Goal: Task Accomplishment & Management: Use online tool/utility

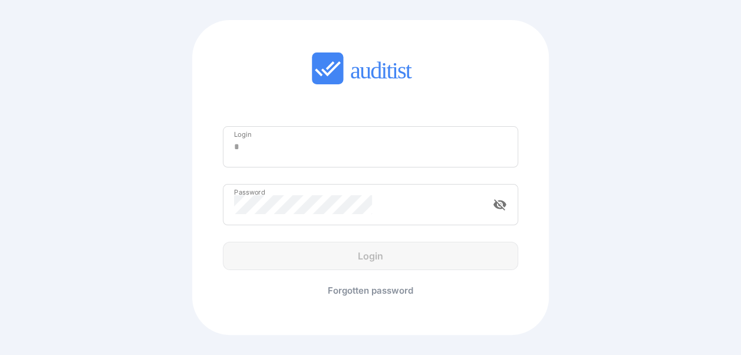
type input "**********"
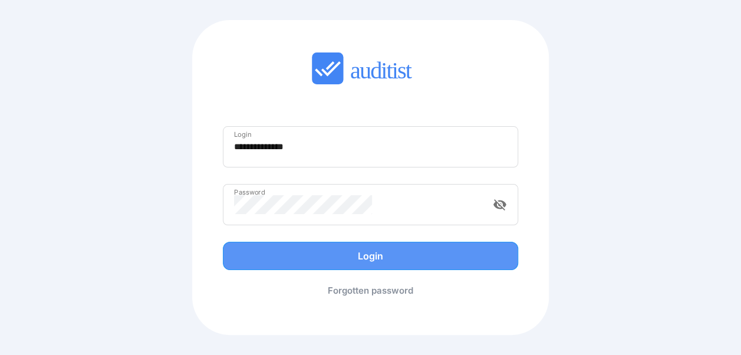
click at [357, 257] on div "Login" at bounding box center [370, 256] width 314 height 28
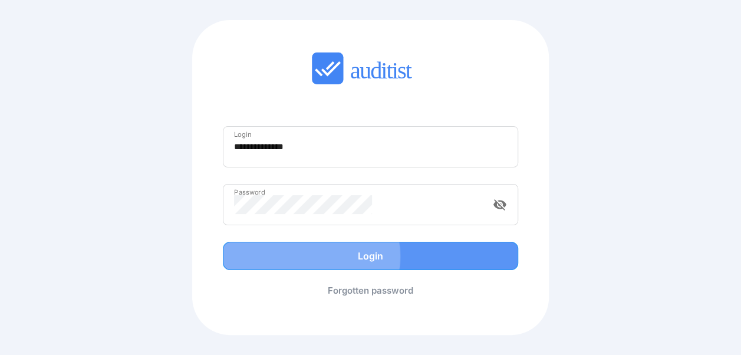
click at [371, 258] on div "Login" at bounding box center [370, 256] width 271 height 14
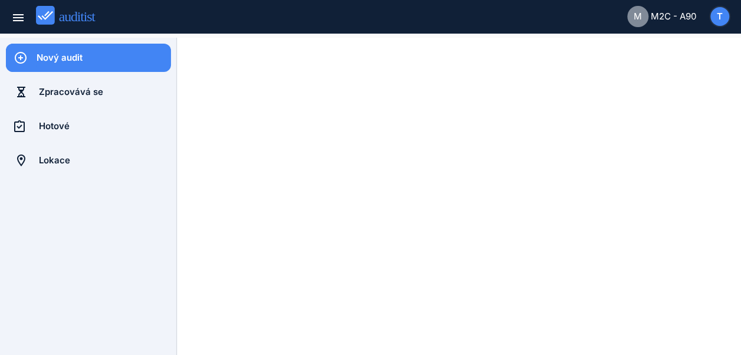
click at [60, 58] on div "Nový audit" at bounding box center [104, 57] width 134 height 13
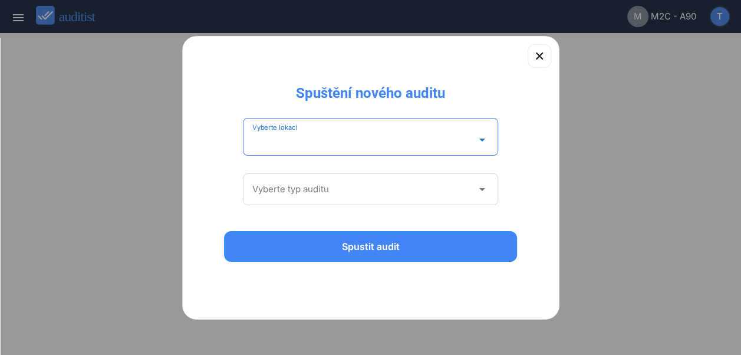
click at [373, 134] on input "Vyberte lokaci" at bounding box center [362, 139] width 220 height 19
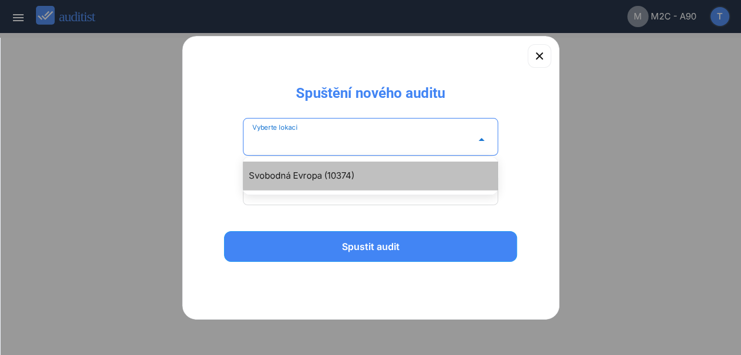
click at [339, 187] on div "Svobodná Evropa (10374)" at bounding box center [370, 175] width 255 height 28
type input "**********"
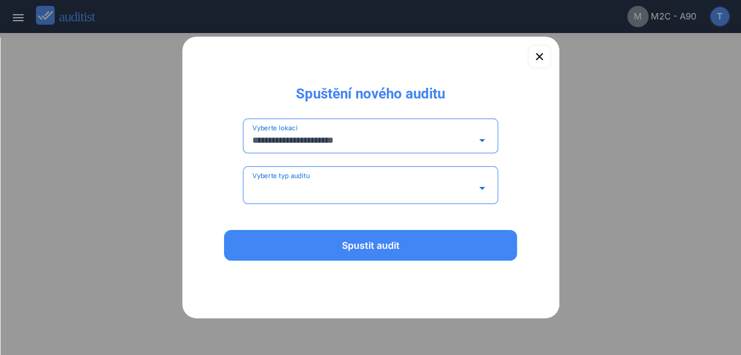
click at [334, 190] on input "Vyberte typ auditu" at bounding box center [362, 188] width 220 height 19
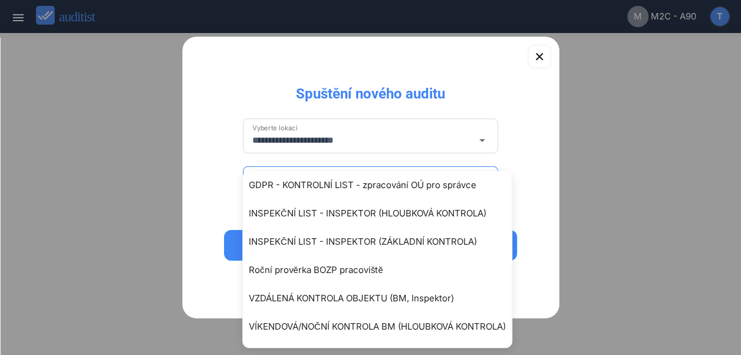
scroll to position [87, 0]
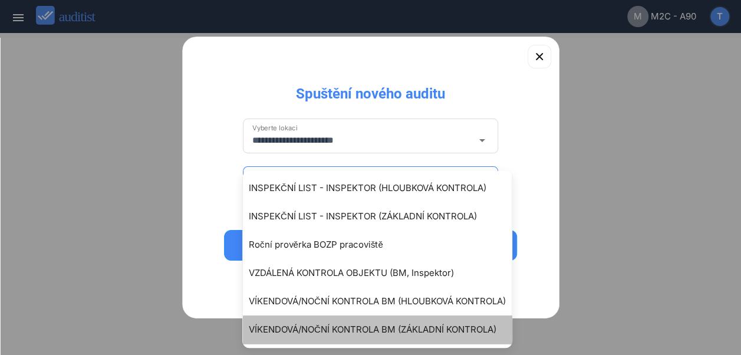
click at [419, 330] on div "VÍKENDOVÁ/NOČNÍ KONTROLA BM (ZÁKLADNÍ KONTROLA)" at bounding box center [383, 329] width 269 height 14
type input "**********"
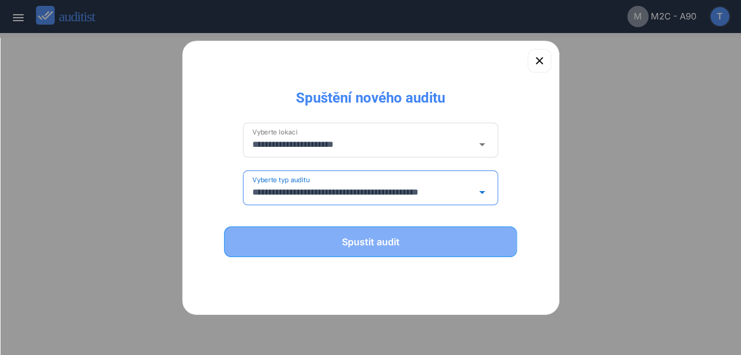
click at [398, 249] on button "Spustit audit" at bounding box center [371, 241] width 294 height 31
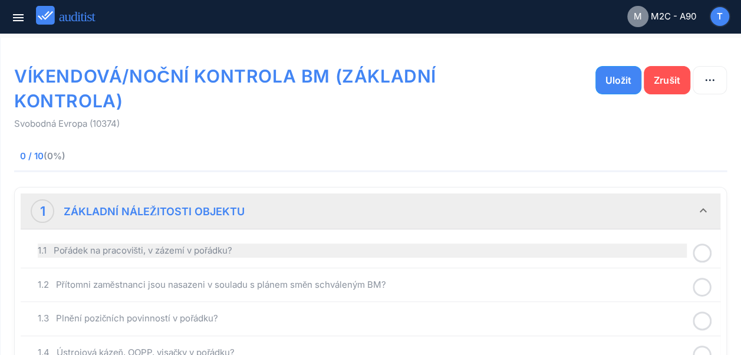
click at [315, 253] on div "1.1 Pořádek na pracovišti, v zázemí v pořádku?" at bounding box center [362, 250] width 649 height 14
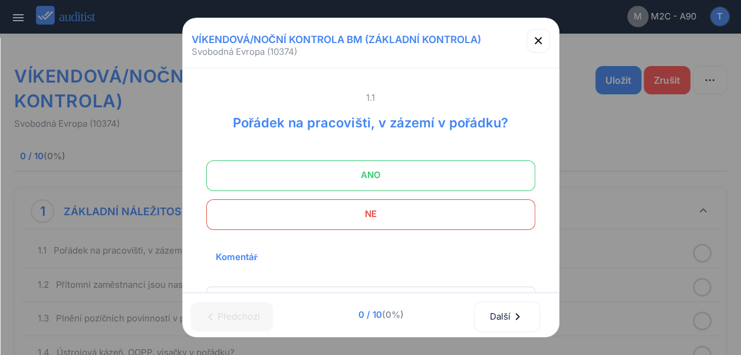
click at [387, 169] on span "ANO" at bounding box center [370, 175] width 299 height 24
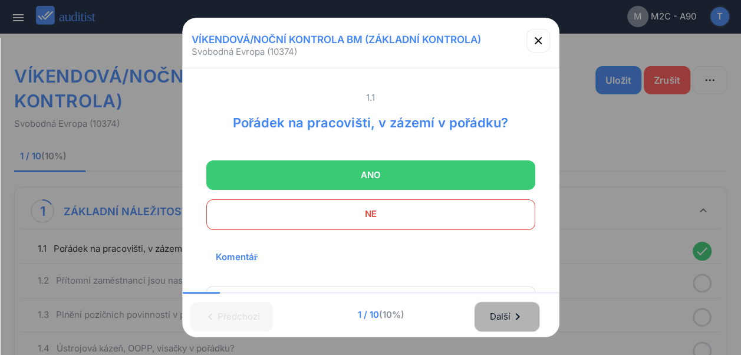
click at [502, 308] on div "Další chevron_right" at bounding box center [506, 317] width 35 height 26
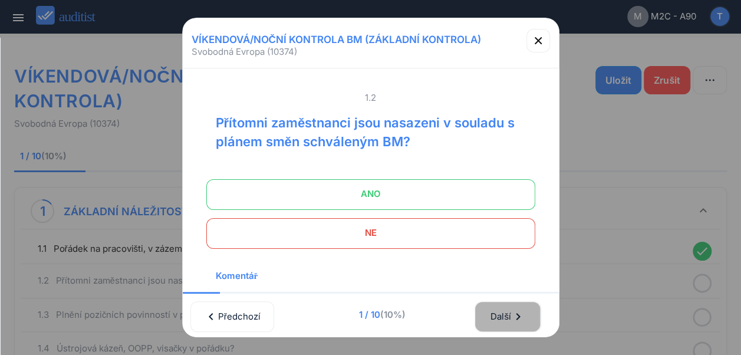
click at [502, 308] on div "Další chevron_right" at bounding box center [507, 317] width 35 height 26
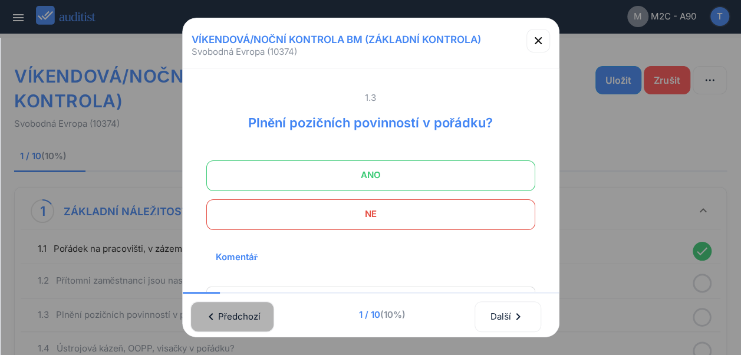
click at [259, 309] on div "chevron_left [GEOGRAPHIC_DATA]" at bounding box center [232, 317] width 53 height 26
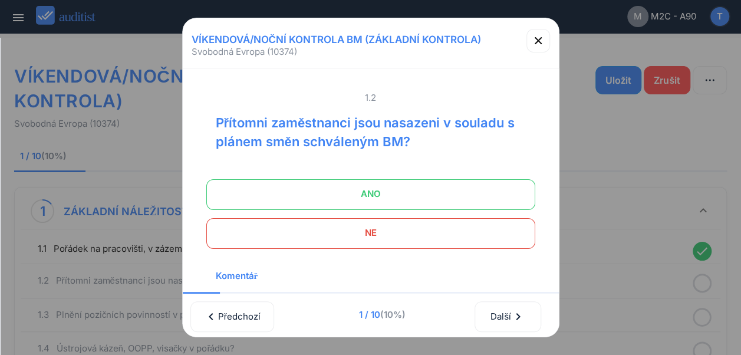
click at [373, 189] on span "ANO" at bounding box center [370, 194] width 299 height 24
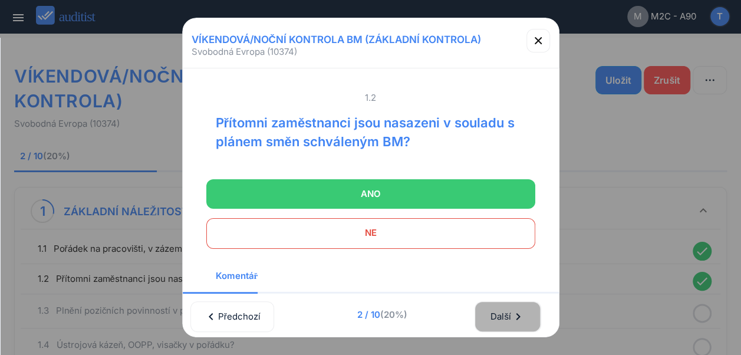
click at [493, 306] on button "Další chevron_right" at bounding box center [507, 316] width 66 height 31
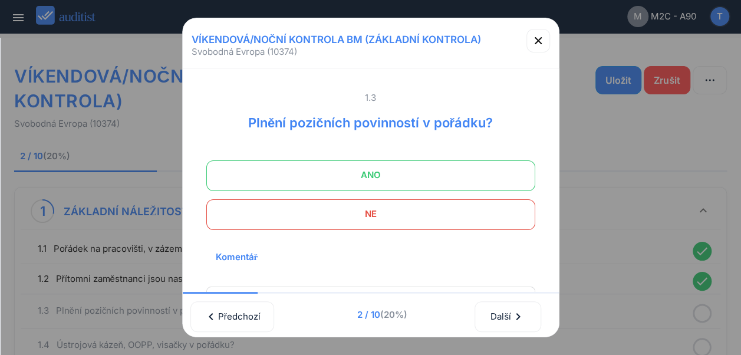
click at [428, 174] on span "ANO" at bounding box center [370, 175] width 299 height 24
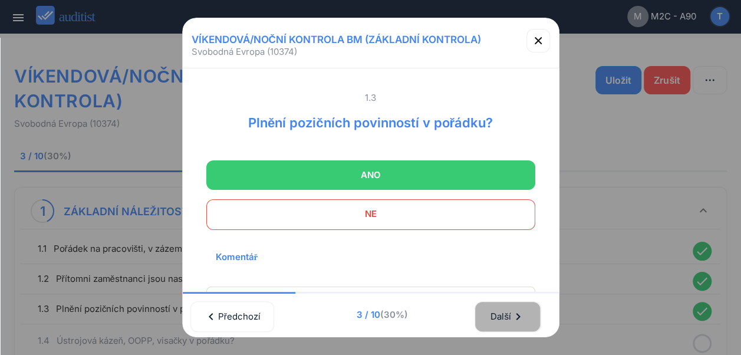
click at [497, 309] on div "Další chevron_right" at bounding box center [507, 317] width 35 height 26
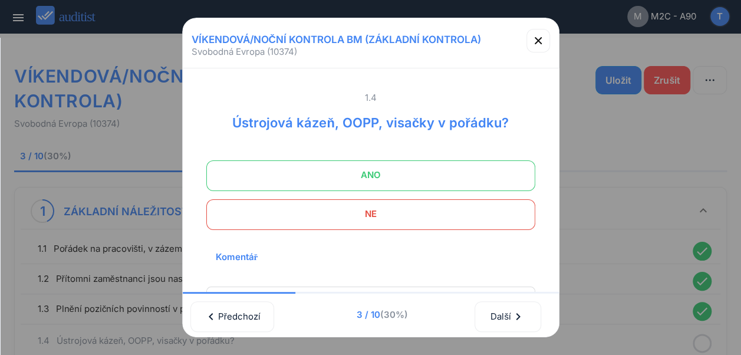
click at [427, 176] on span "ANO" at bounding box center [370, 175] width 299 height 24
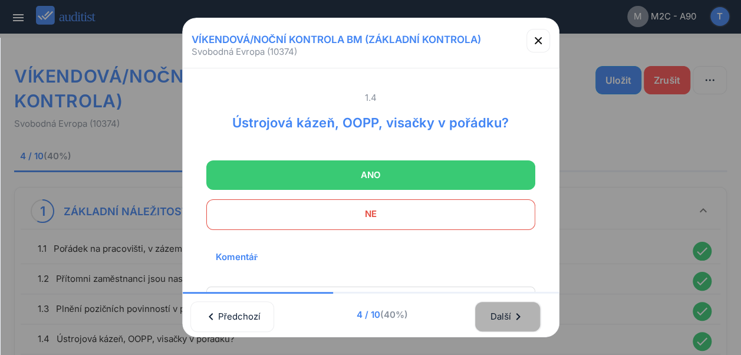
click at [501, 306] on div "Další chevron_right" at bounding box center [507, 317] width 35 height 26
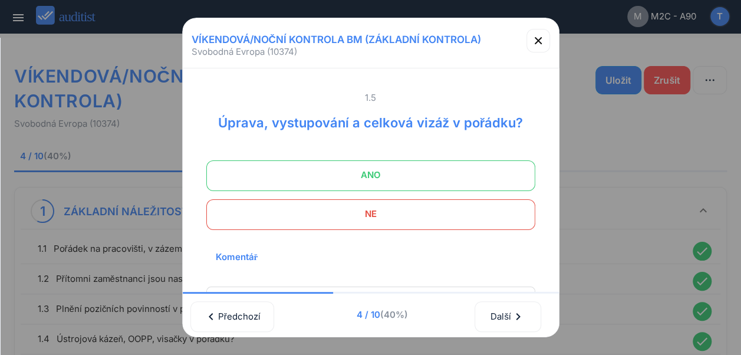
click at [431, 176] on span "ANO" at bounding box center [370, 175] width 299 height 24
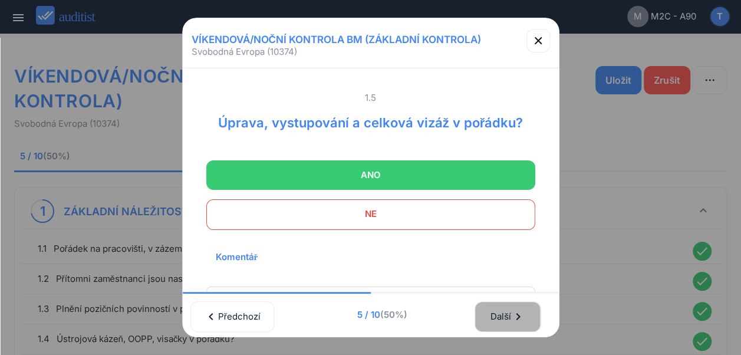
click at [490, 304] on button "Další chevron_right" at bounding box center [507, 316] width 66 height 31
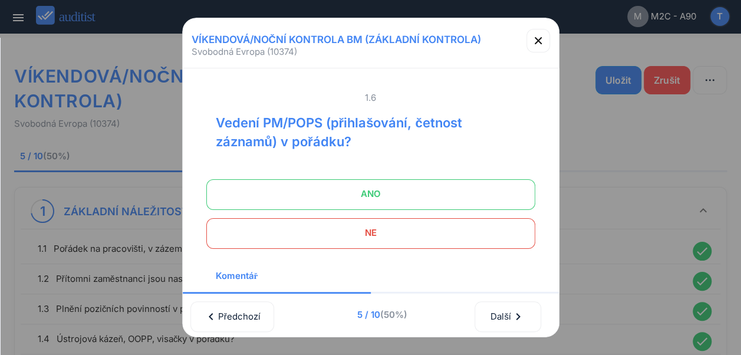
click at [417, 192] on span "ANO" at bounding box center [370, 194] width 299 height 24
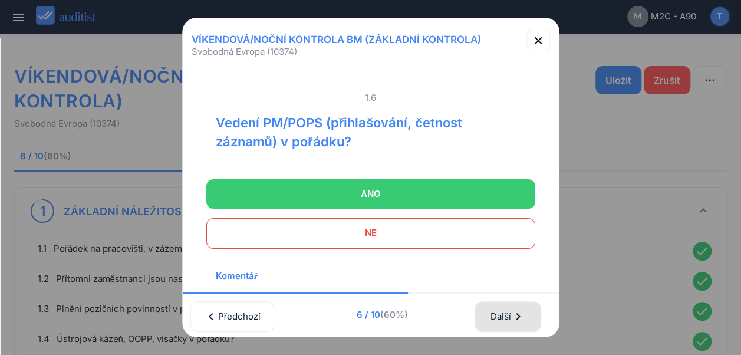
click at [490, 310] on button "Další chevron_right" at bounding box center [507, 316] width 66 height 31
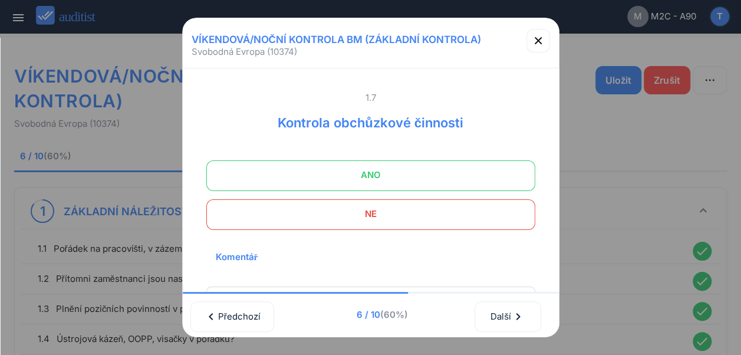
click at [406, 180] on span "ANO" at bounding box center [370, 175] width 299 height 24
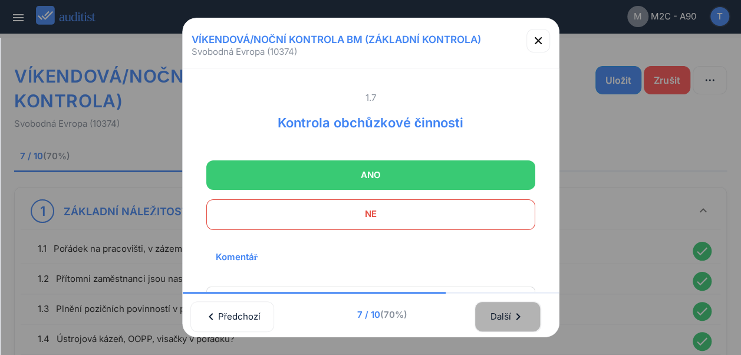
click at [499, 307] on div "Další chevron_right" at bounding box center [507, 317] width 35 height 26
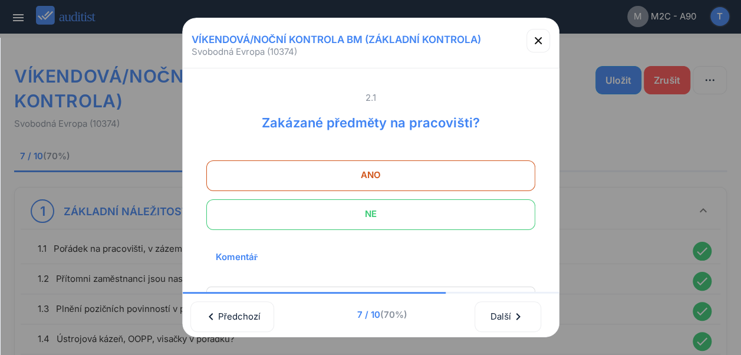
click at [414, 219] on span "NE" at bounding box center [370, 214] width 299 height 24
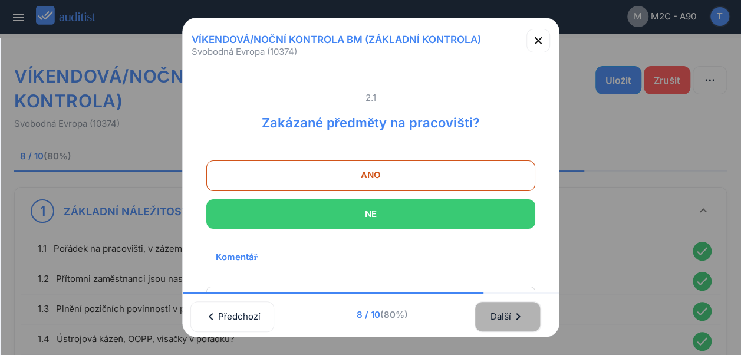
click at [495, 309] on div "Další chevron_right" at bounding box center [507, 317] width 35 height 26
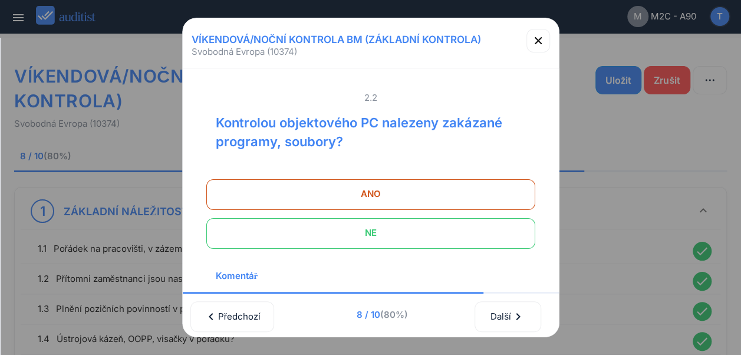
click at [450, 240] on span "NE" at bounding box center [370, 233] width 299 height 24
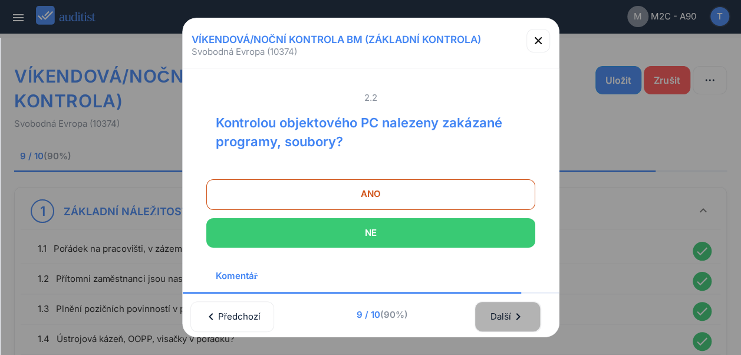
click at [507, 314] on div "Další chevron_right" at bounding box center [507, 317] width 35 height 26
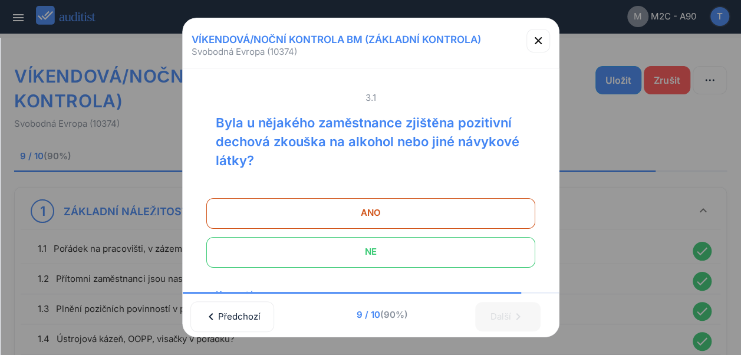
click at [452, 250] on span "NE" at bounding box center [370, 252] width 299 height 24
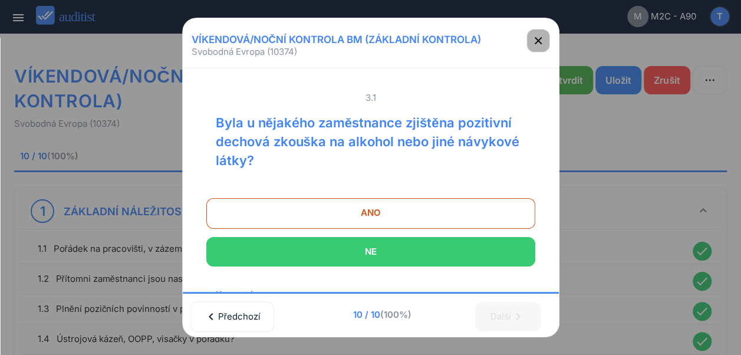
click at [536, 38] on icon "button" at bounding box center [538, 41] width 14 height 14
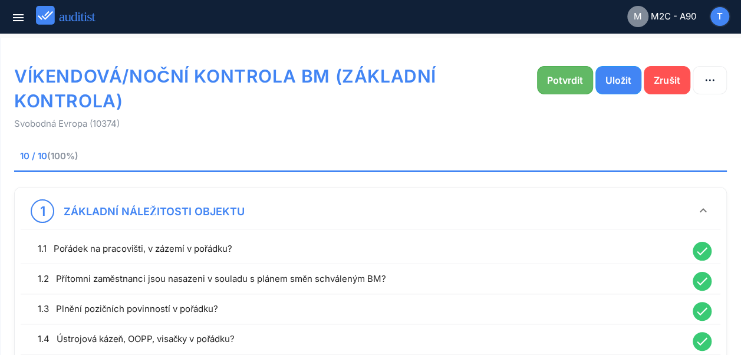
click at [571, 79] on div "Potvrdit" at bounding box center [565, 80] width 36 height 14
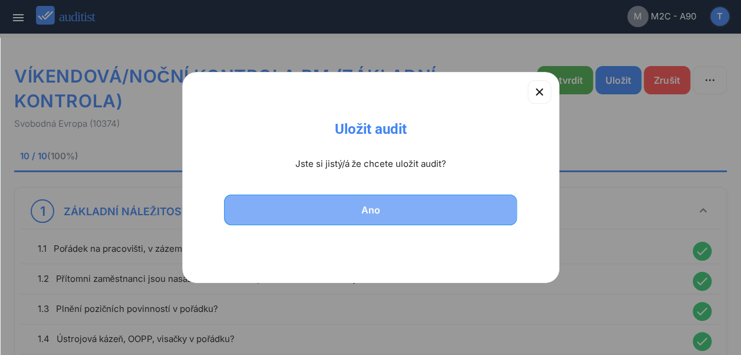
click at [406, 216] on div "Ano" at bounding box center [370, 210] width 263 height 14
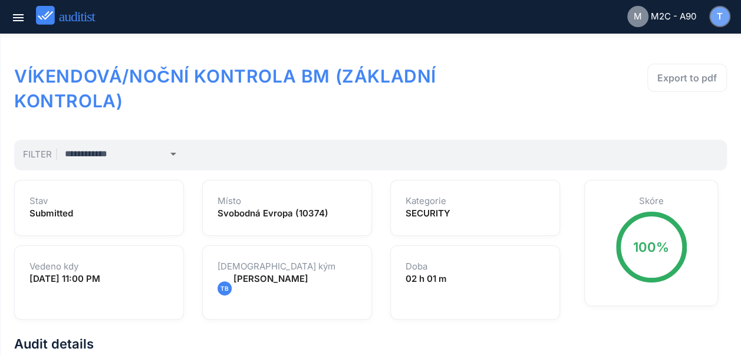
click at [716, 26] on div "T" at bounding box center [719, 16] width 19 height 19
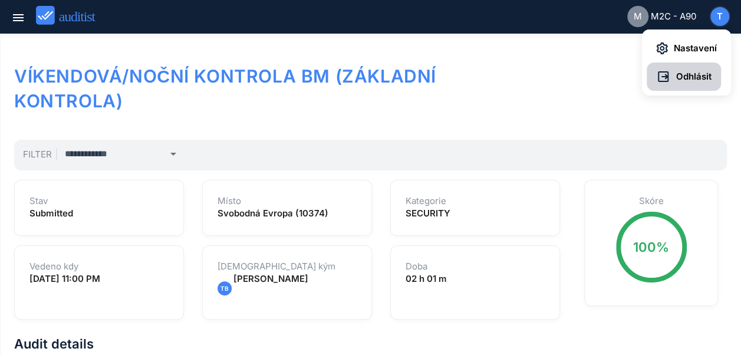
click at [705, 75] on span "Odhlásit" at bounding box center [690, 77] width 41 height 14
